Goal: Use online tool/utility

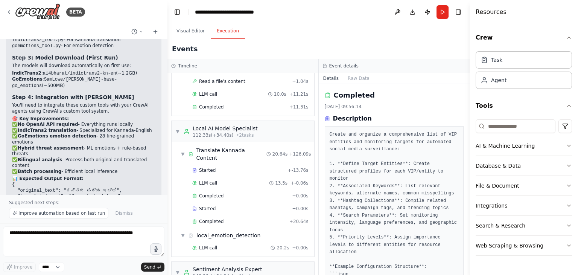
scroll to position [1040, 0]
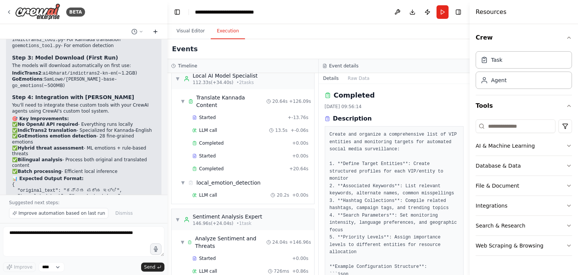
click at [158, 31] on icon at bounding box center [156, 32] width 6 height 6
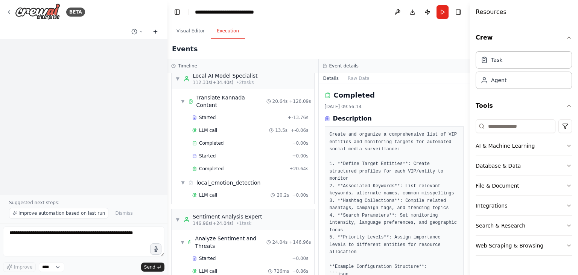
scroll to position [0, 0]
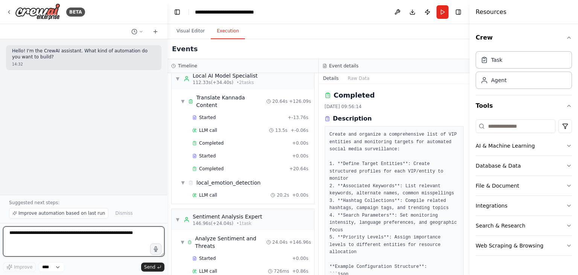
click at [76, 243] on textarea at bounding box center [84, 241] width 162 height 30
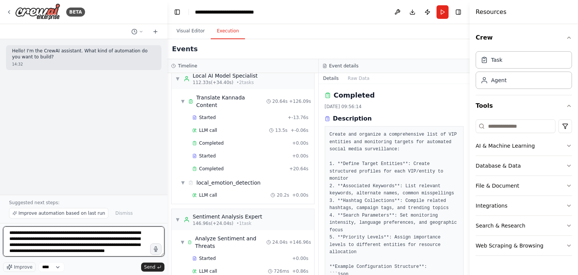
scroll to position [3, 0]
type textarea "**********"
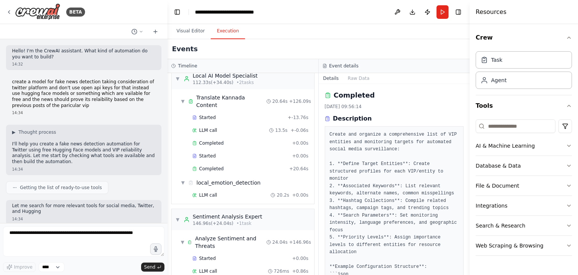
scroll to position [45, 0]
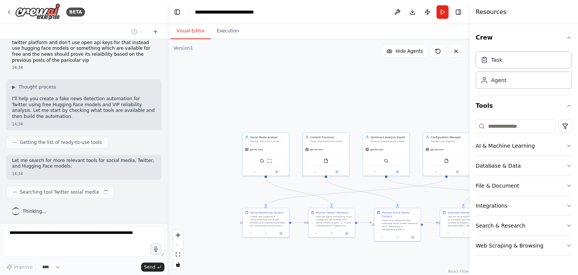
click at [192, 37] on button "Visual Editor" at bounding box center [191, 31] width 40 height 16
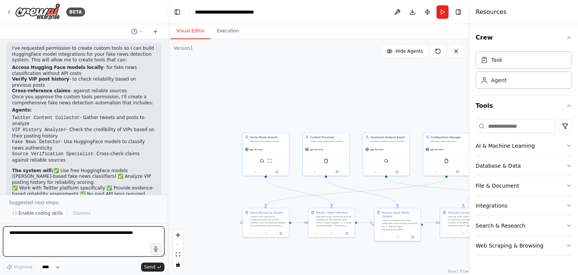
scroll to position [530, 0]
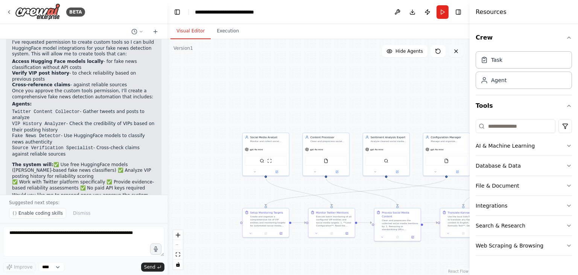
click at [458, 53] on icon at bounding box center [456, 51] width 6 height 6
click at [438, 53] on icon at bounding box center [438, 51] width 6 height 6
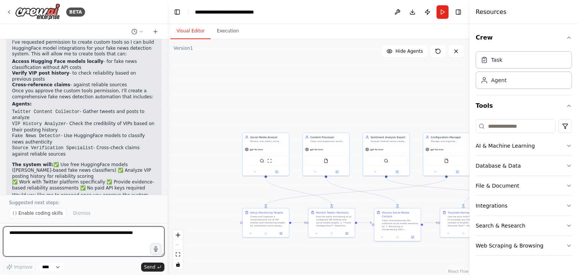
click at [75, 236] on textarea at bounding box center [84, 241] width 162 height 30
type textarea "****"
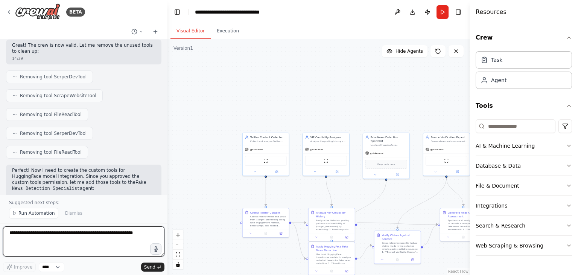
scroll to position [1485, 0]
click at [70, 242] on textarea at bounding box center [84, 241] width 162 height 30
type textarea "**********"
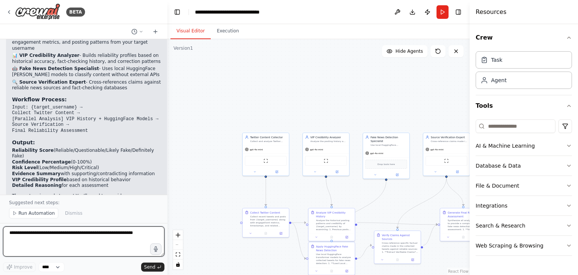
scroll to position [2049, 0]
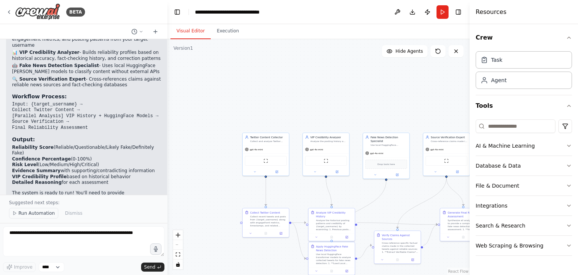
click at [37, 213] on span "Run Automation" at bounding box center [36, 213] width 37 height 6
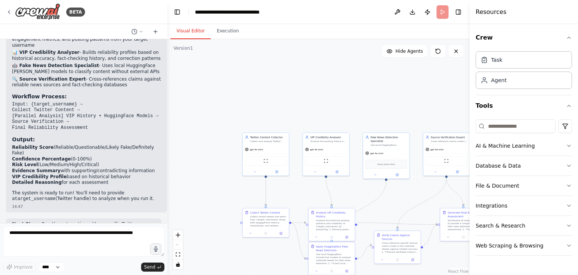
scroll to position [2021, 0]
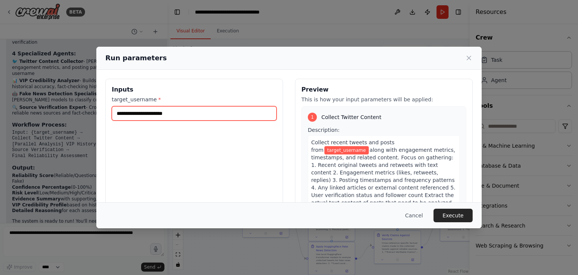
click at [190, 114] on input "target_username *" at bounding box center [194, 113] width 165 height 14
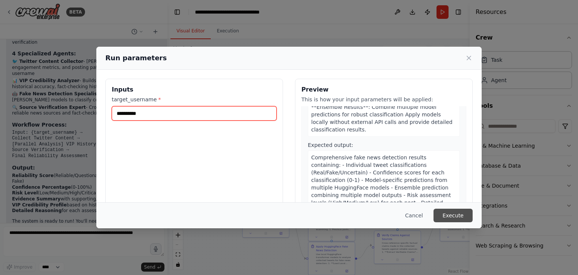
scroll to position [520, 0]
type input "**********"
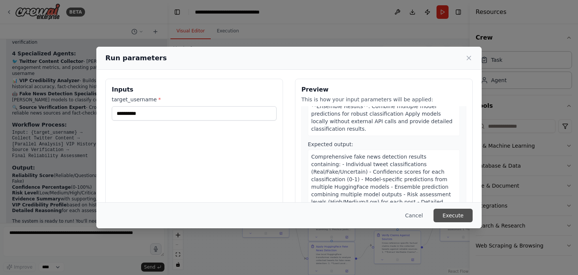
click at [442, 220] on button "Execute" at bounding box center [453, 216] width 39 height 14
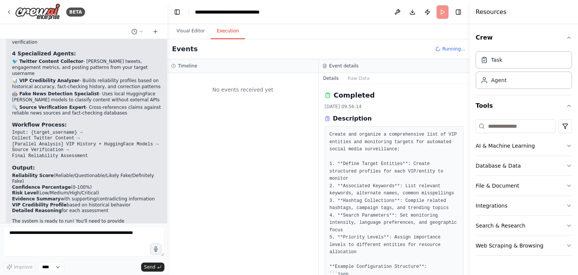
scroll to position [0, 0]
click at [226, 34] on button "Execution" at bounding box center [228, 31] width 34 height 16
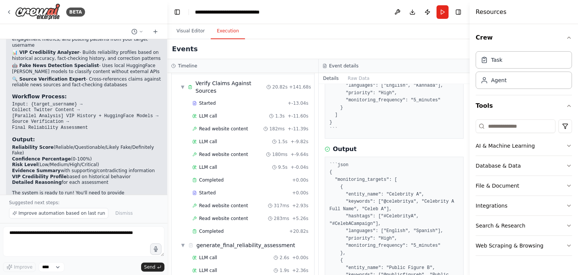
scroll to position [400, 0]
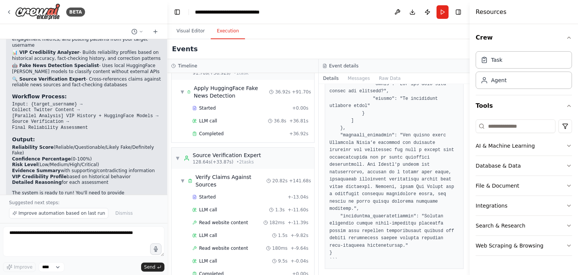
scroll to position [820, 0]
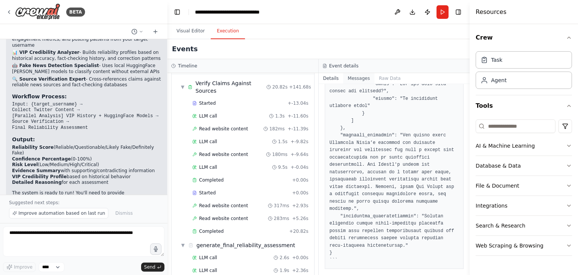
click at [351, 82] on button "Messages" at bounding box center [358, 78] width 31 height 11
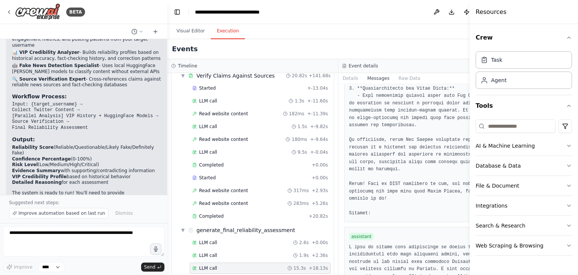
scroll to position [1519, 0]
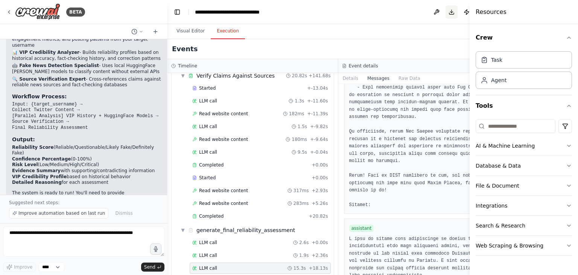
click at [446, 14] on button "Download" at bounding box center [452, 12] width 12 height 14
